Goal: Task Accomplishment & Management: Use online tool/utility

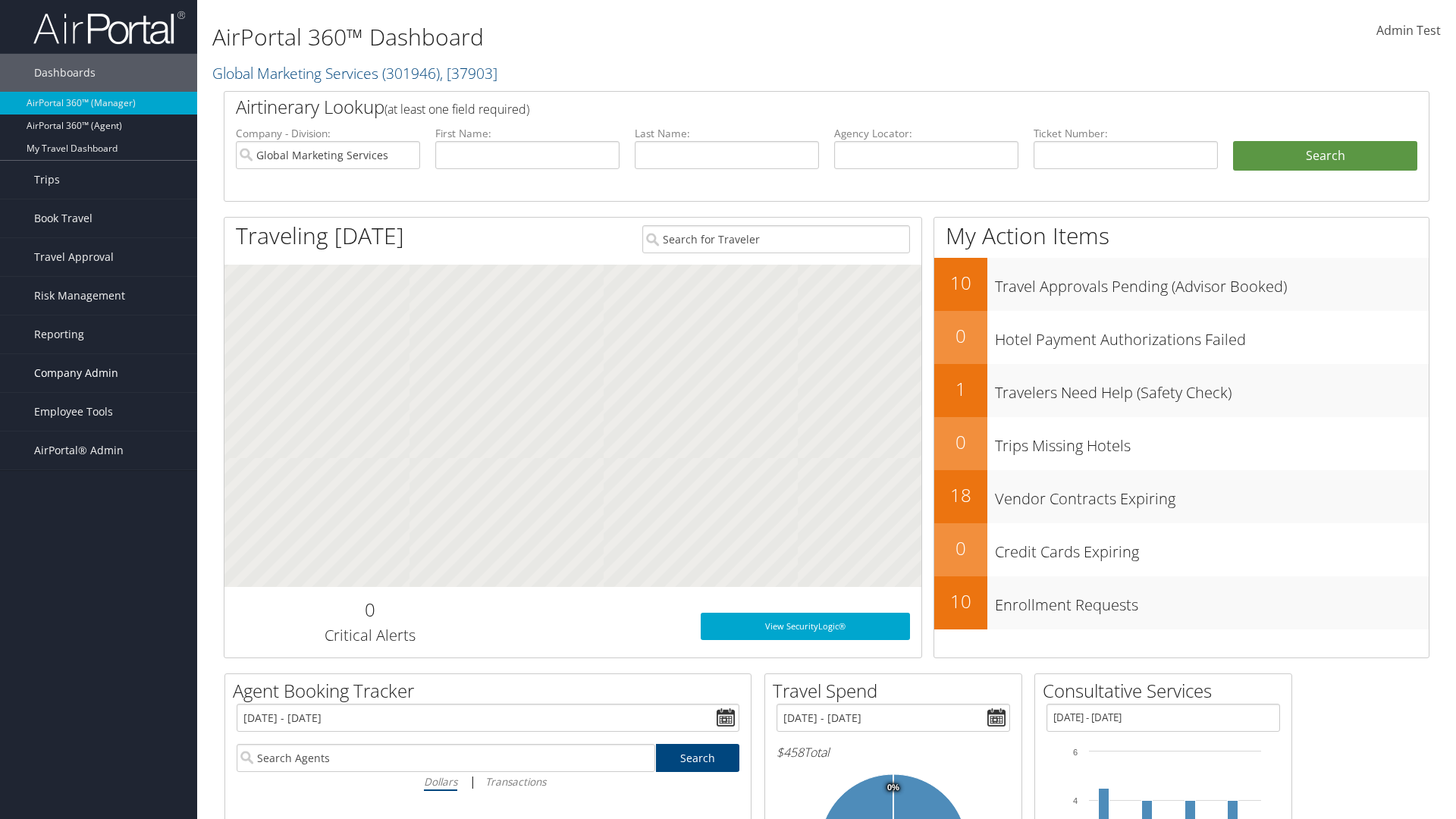
click at [99, 373] on span "Company Admin" at bounding box center [75, 373] width 84 height 38
click at [0, 0] on link "Travel Agency Contacts" at bounding box center [0, 0] width 0 height 0
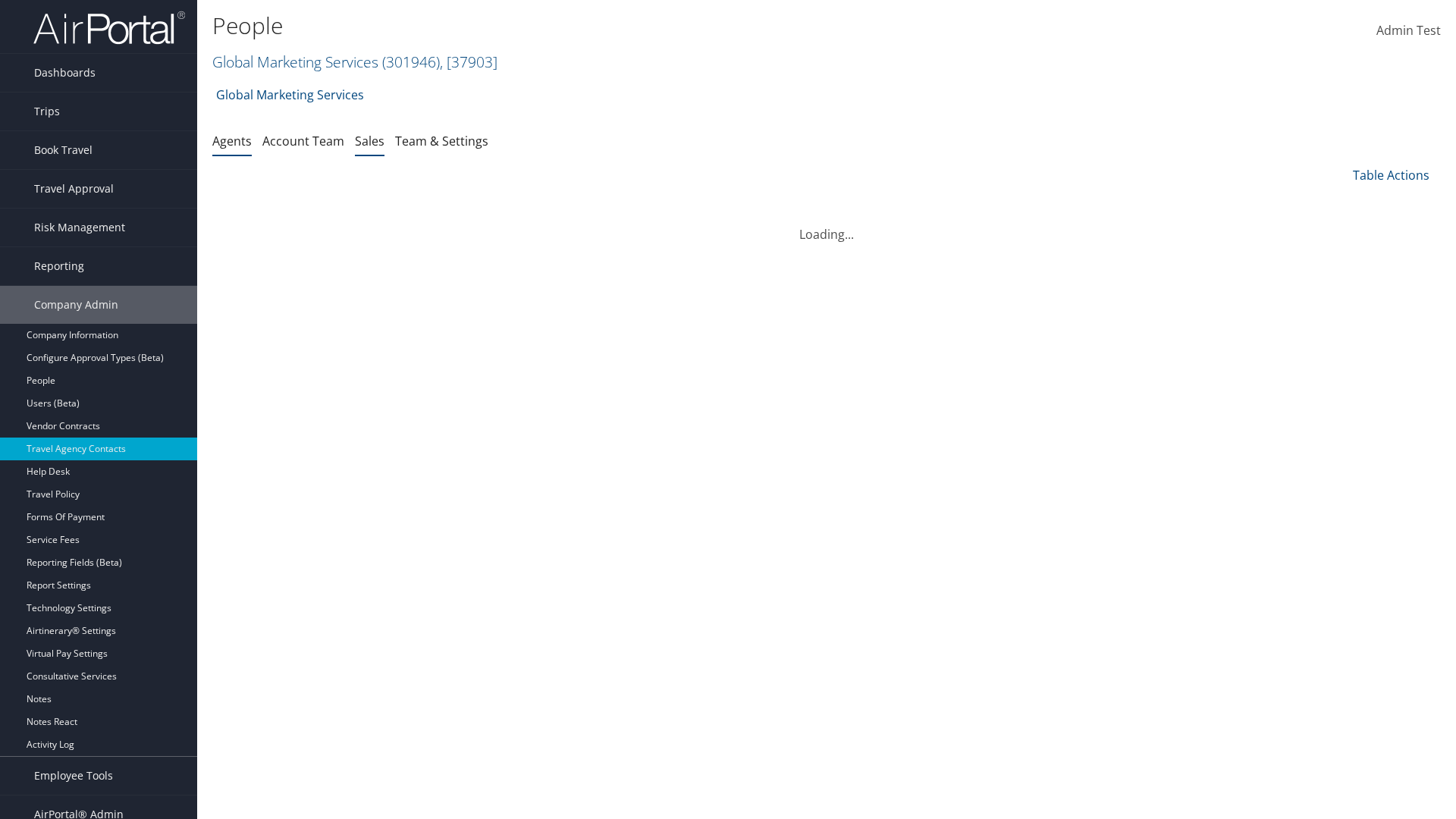
click at [369, 140] on link "Sales" at bounding box center [369, 140] width 30 height 16
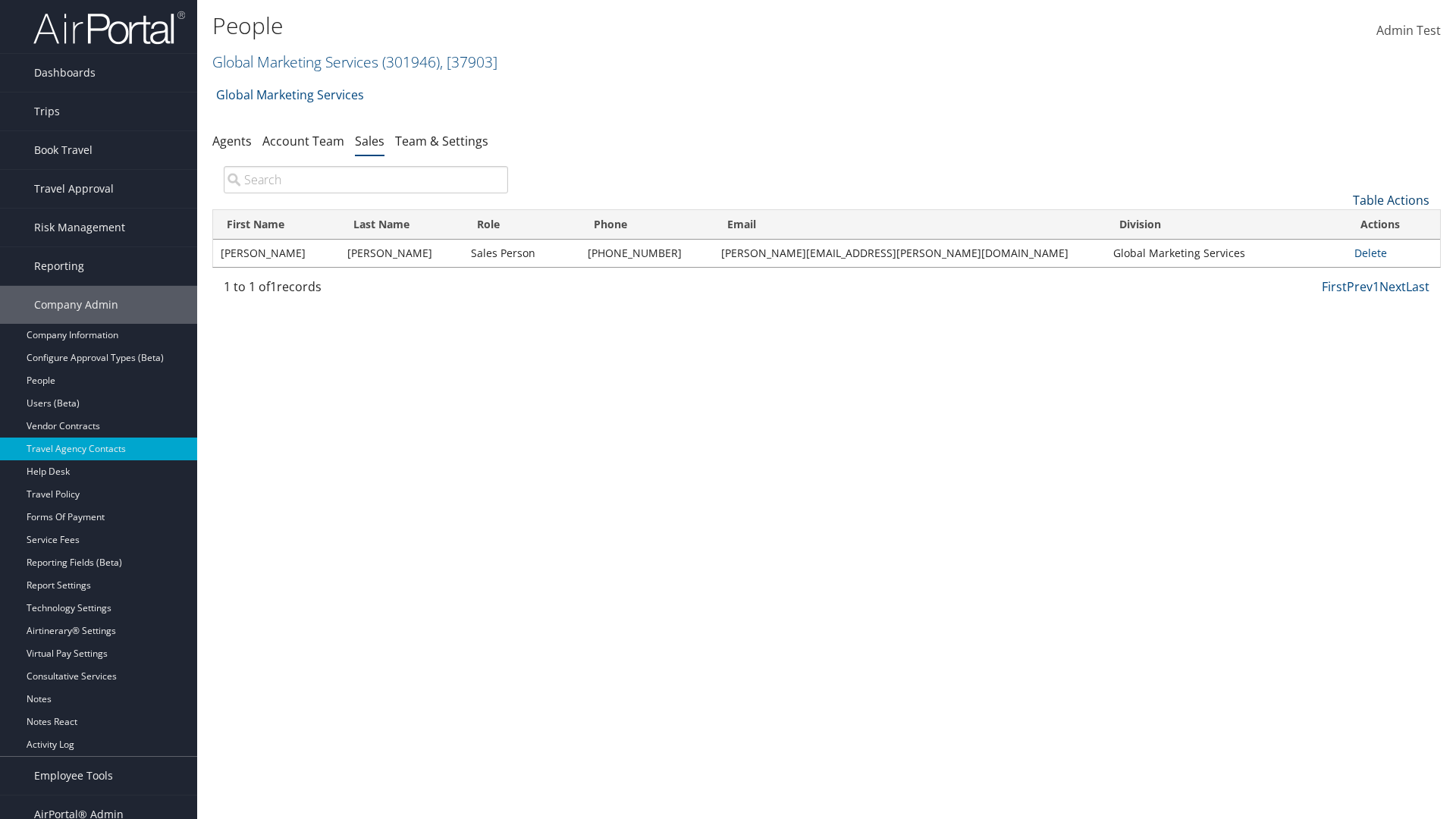
click at [1391, 200] on link "Table Actions" at bounding box center [1391, 200] width 77 height 16
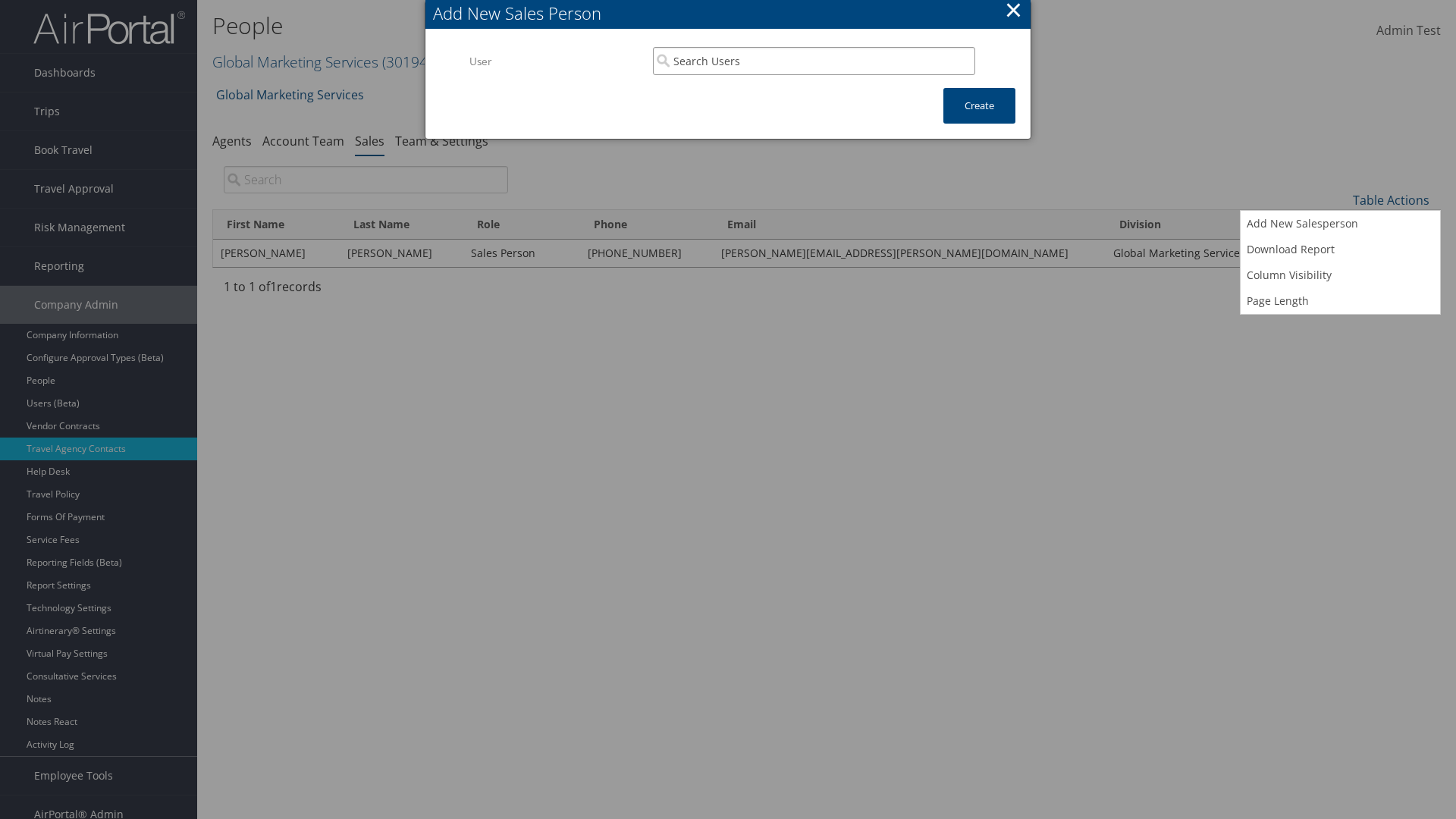
click at [814, 60] on input "search" at bounding box center [814, 61] width 322 height 28
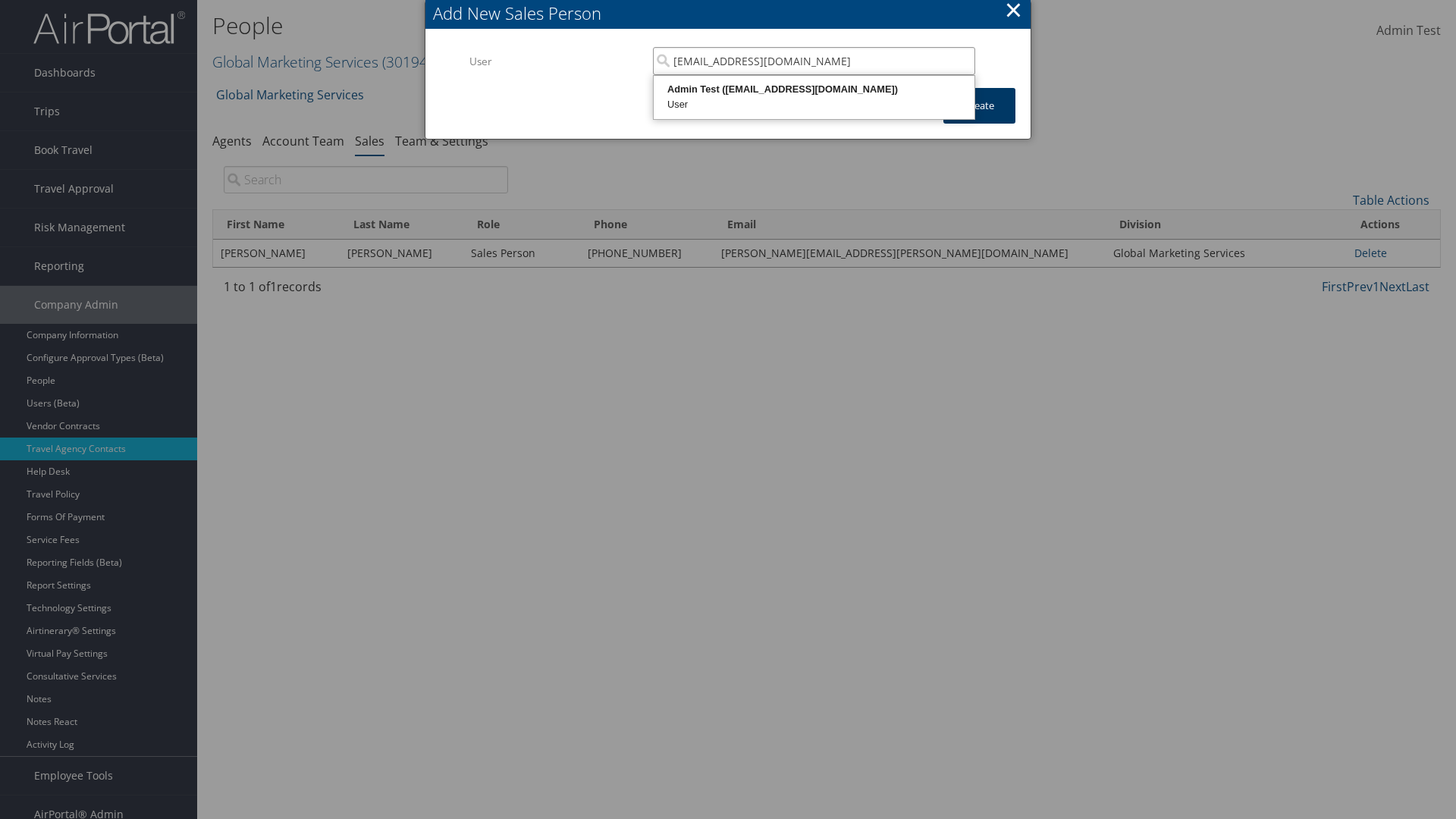
click at [814, 97] on div "User" at bounding box center [814, 104] width 316 height 15
type input "Admin Test"
click at [979, 105] on button "Create" at bounding box center [979, 105] width 72 height 35
